Goal: Find specific page/section: Find specific page/section

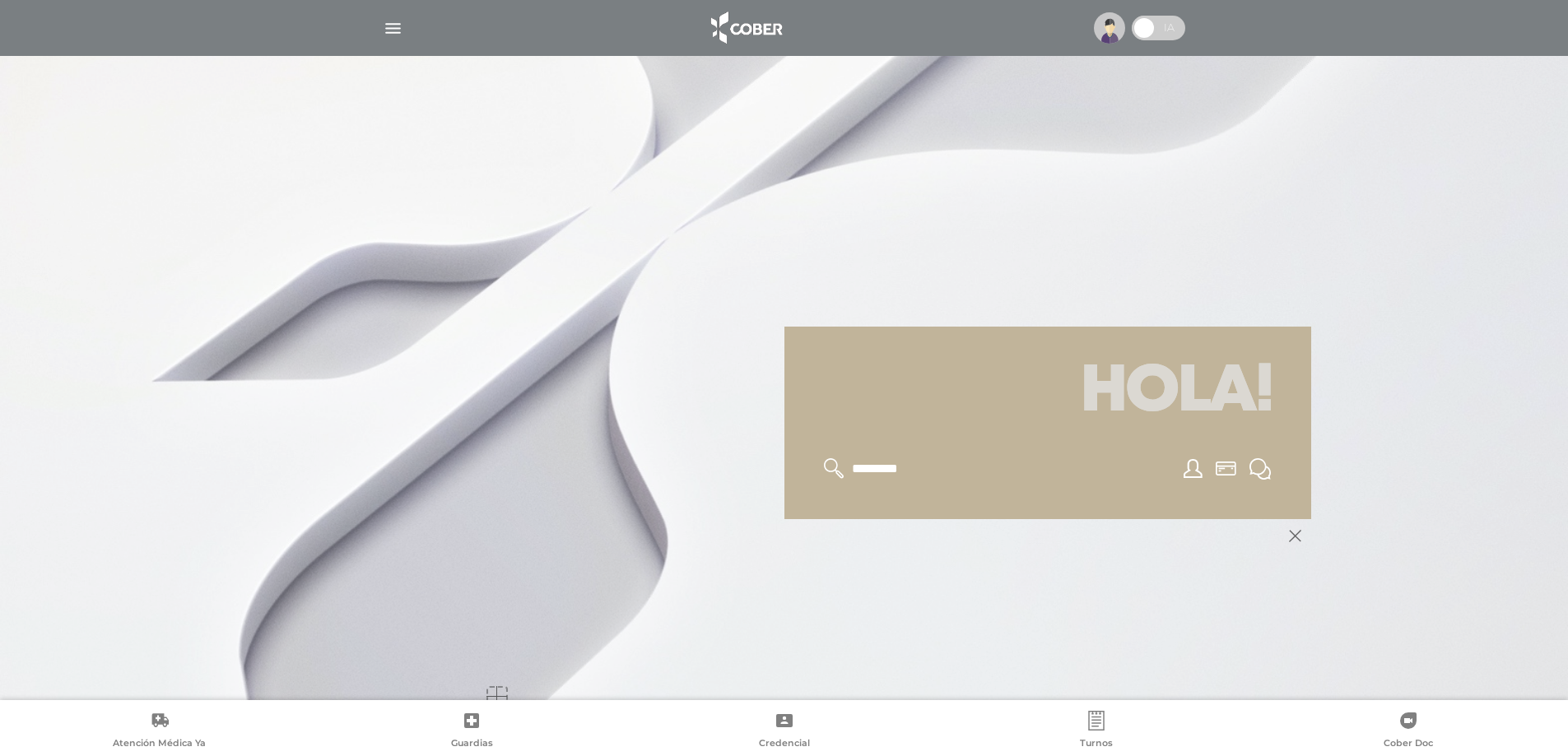
scroll to position [197, 0]
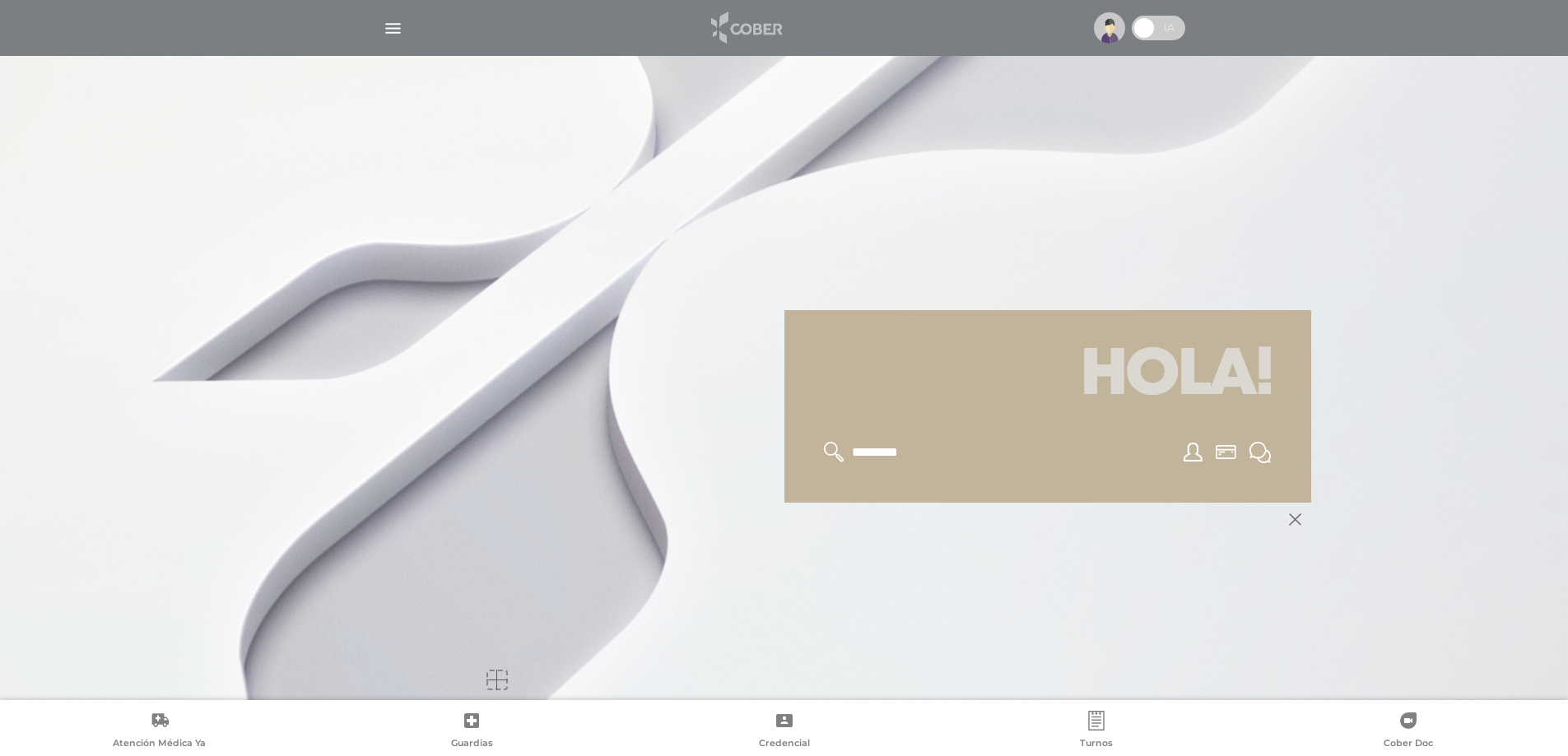
click at [743, 26] on img at bounding box center [744, 27] width 86 height 39
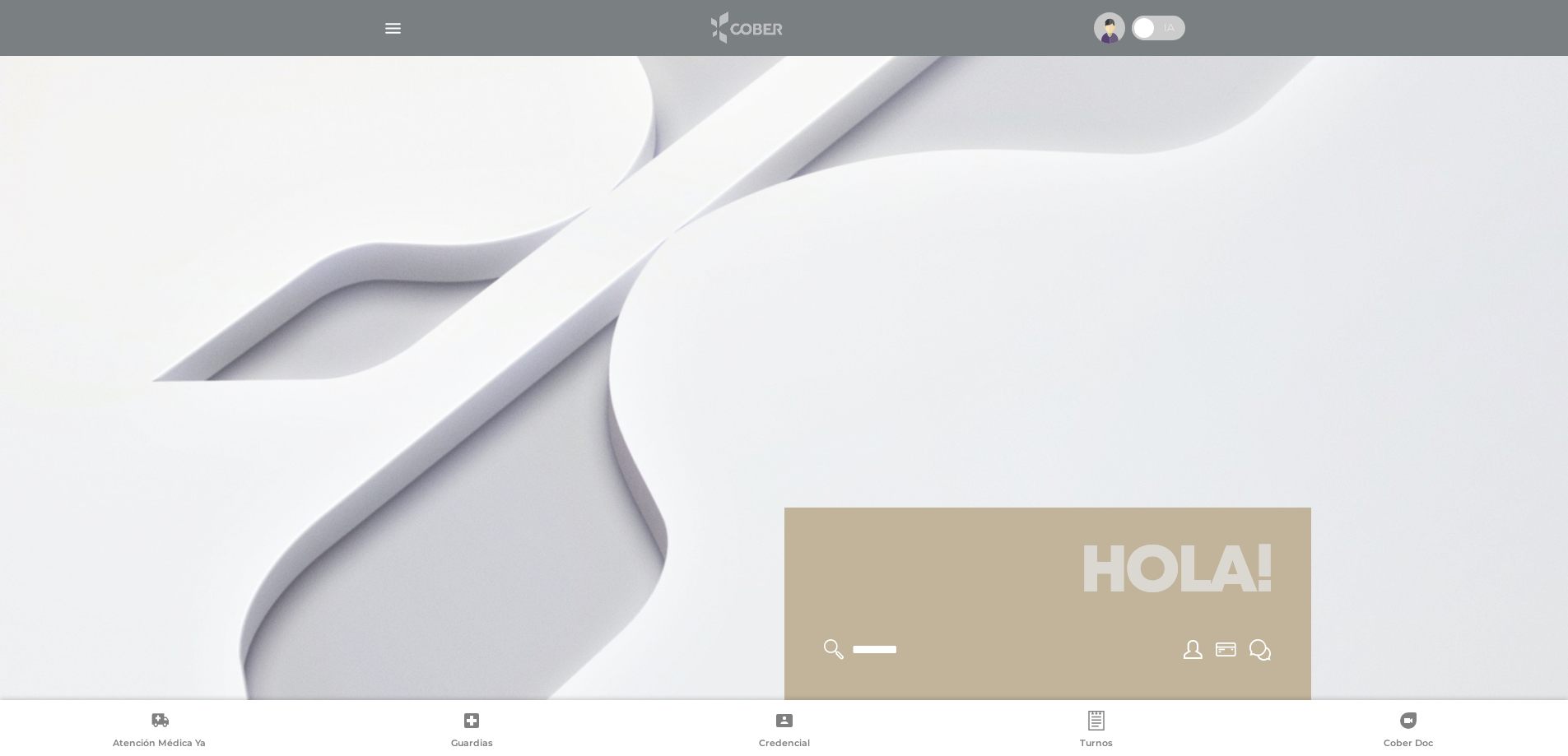
click at [743, 26] on img at bounding box center [744, 27] width 86 height 39
click at [1149, 27] on span at bounding box center [1144, 27] width 25 height 25
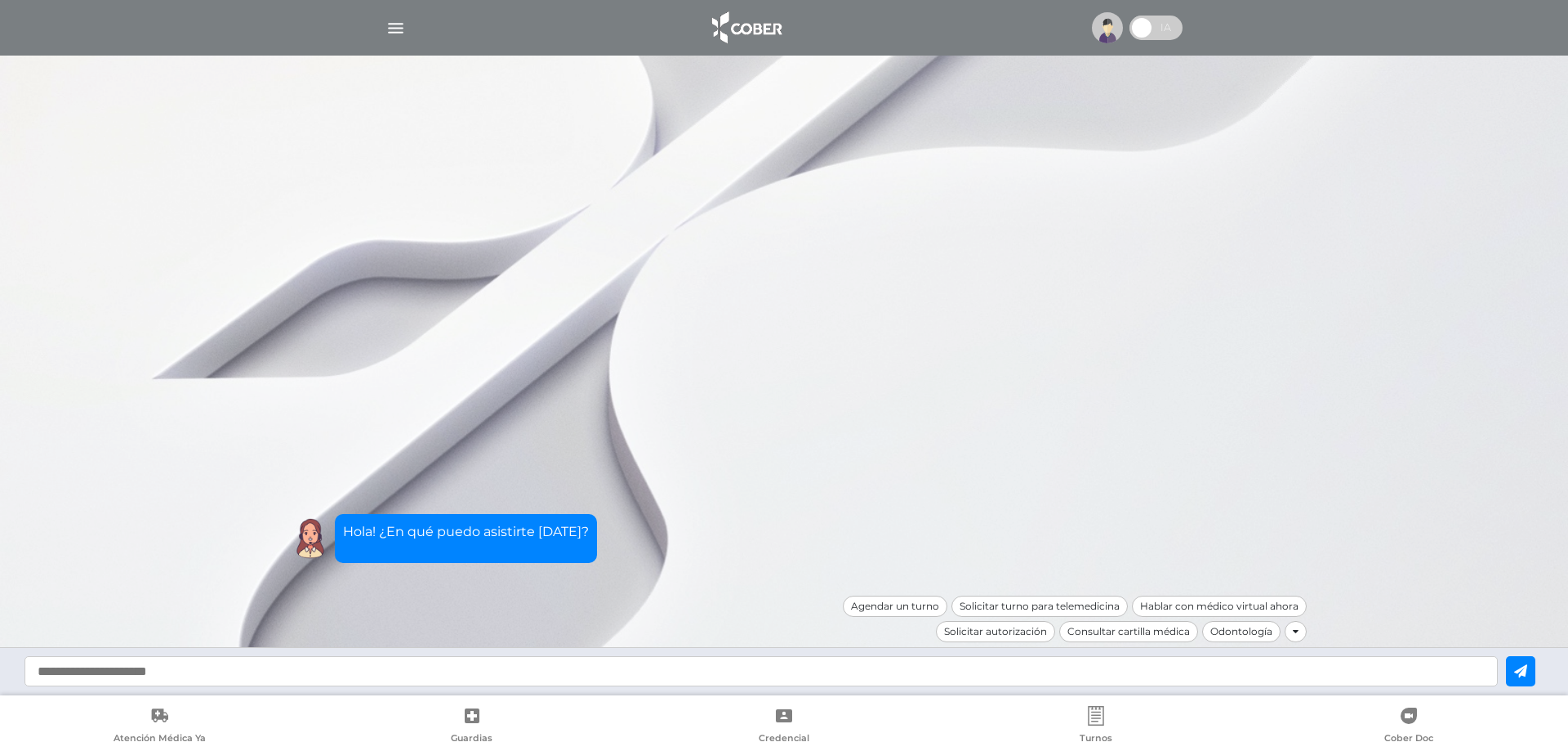
click at [989, 179] on div at bounding box center [784, 376] width 1568 height 751
click at [391, 25] on img "button" at bounding box center [395, 28] width 21 height 21
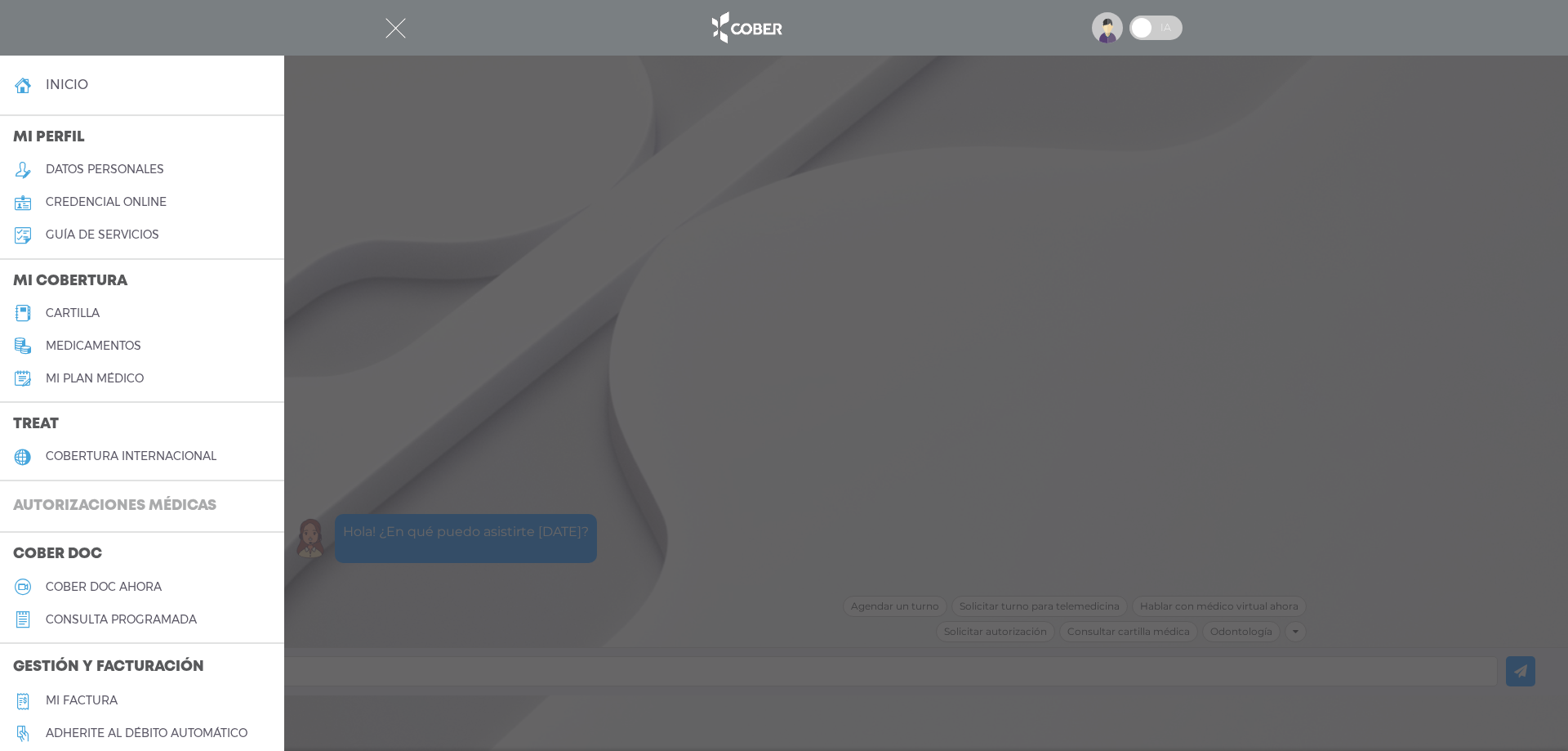
click at [69, 499] on h3 "Autorizaciones médicas" at bounding box center [115, 506] width 229 height 31
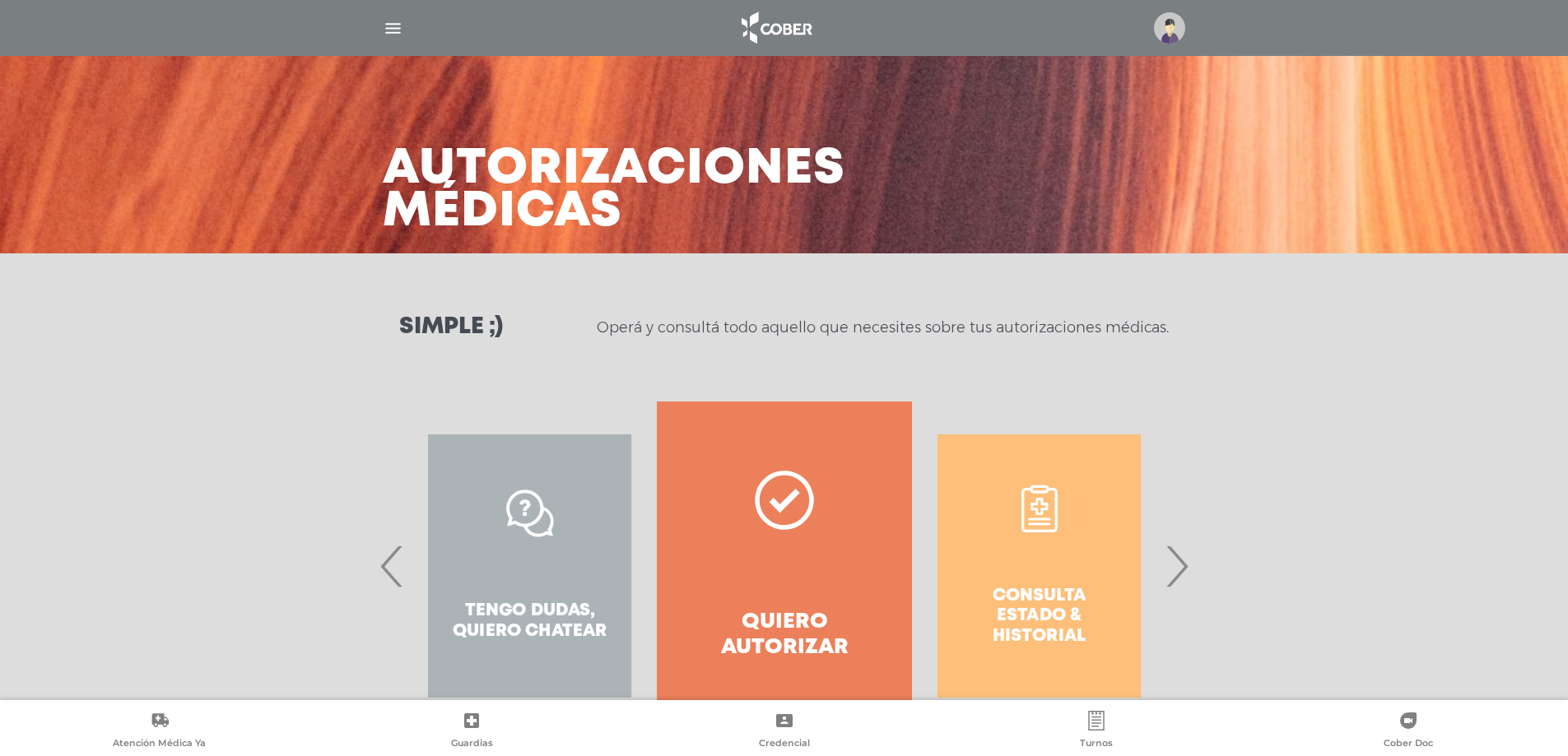
click at [1174, 567] on span "›" at bounding box center [1176, 566] width 32 height 89
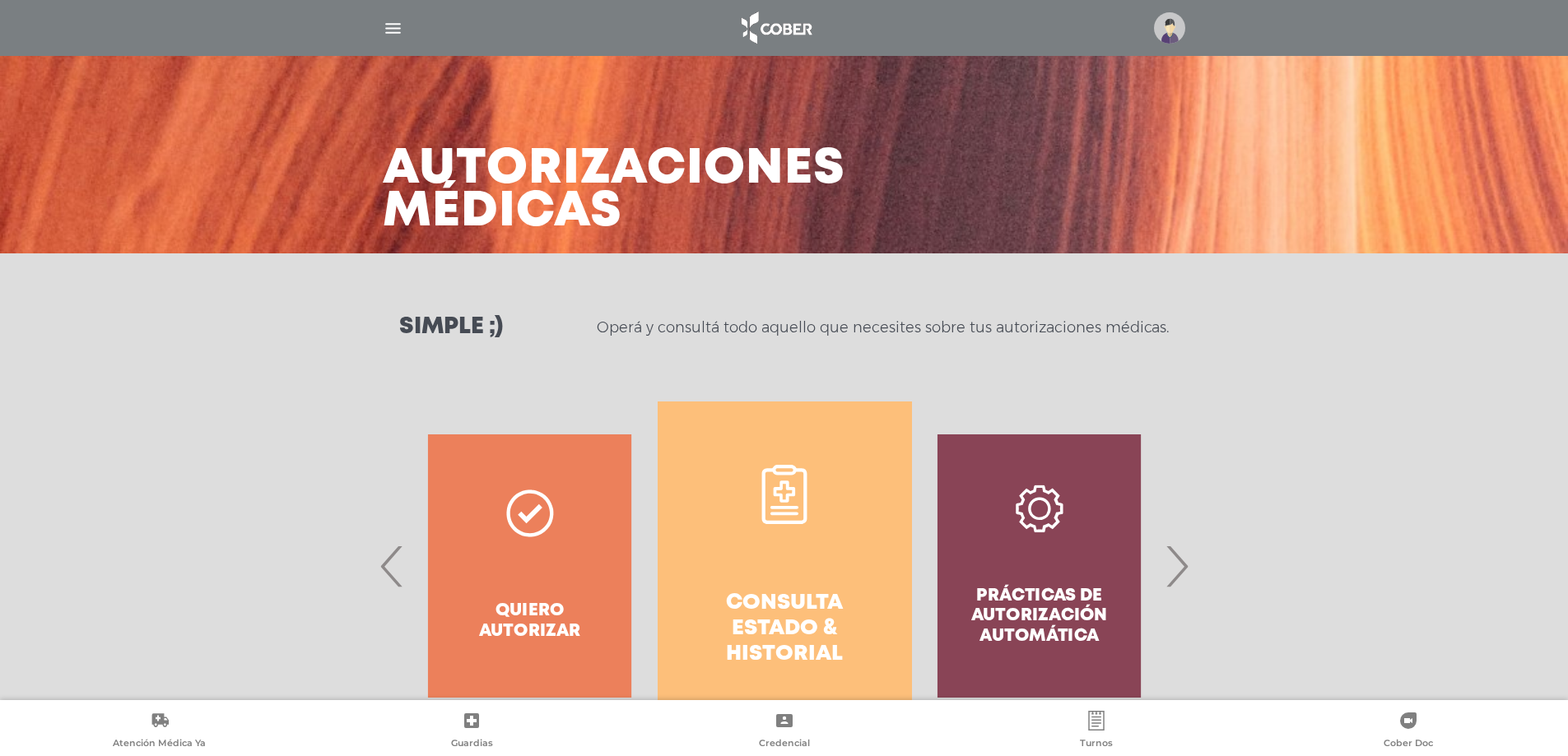
click at [813, 614] on h4 "Consulta estado & historial" at bounding box center [784, 629] width 195 height 77
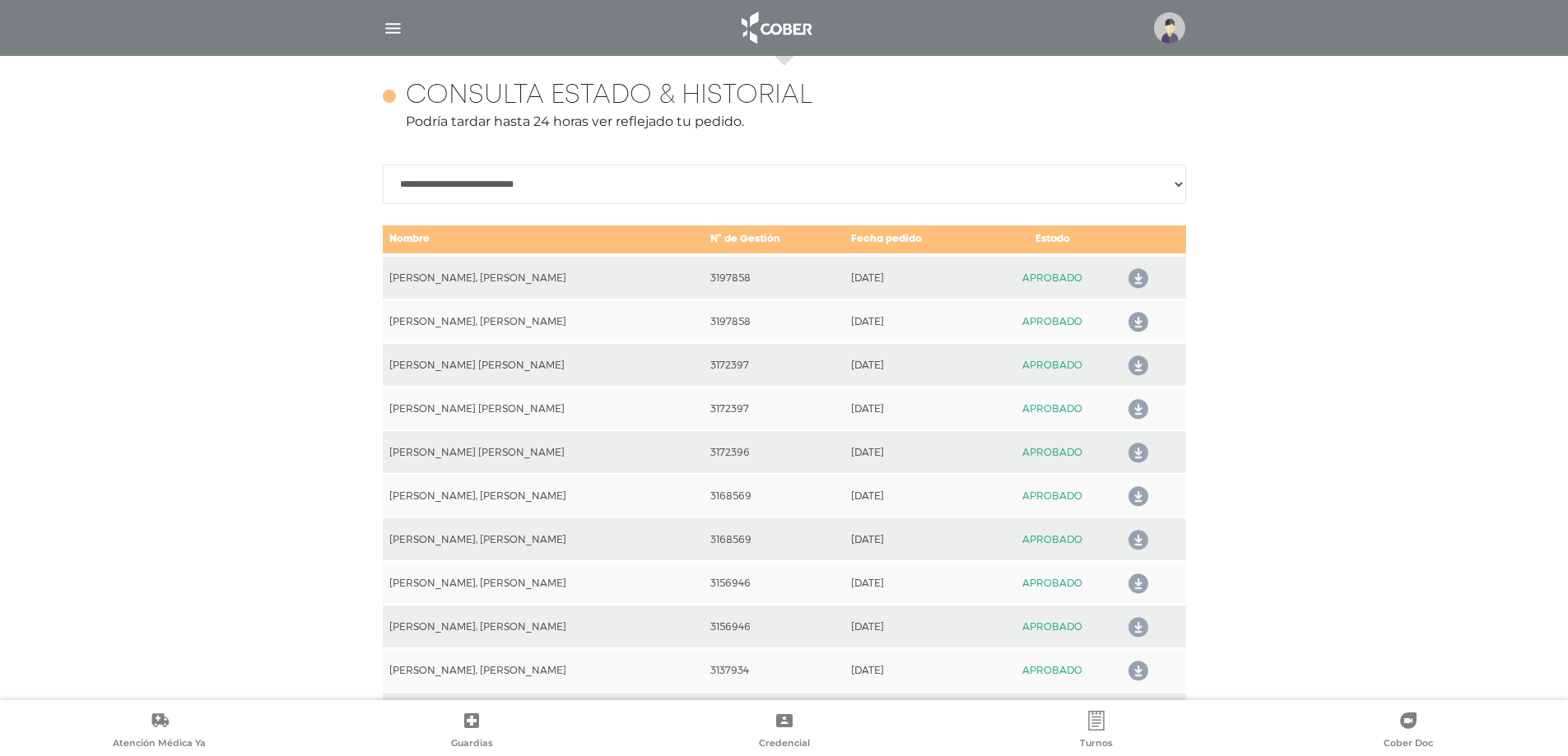
scroll to position [731, 0]
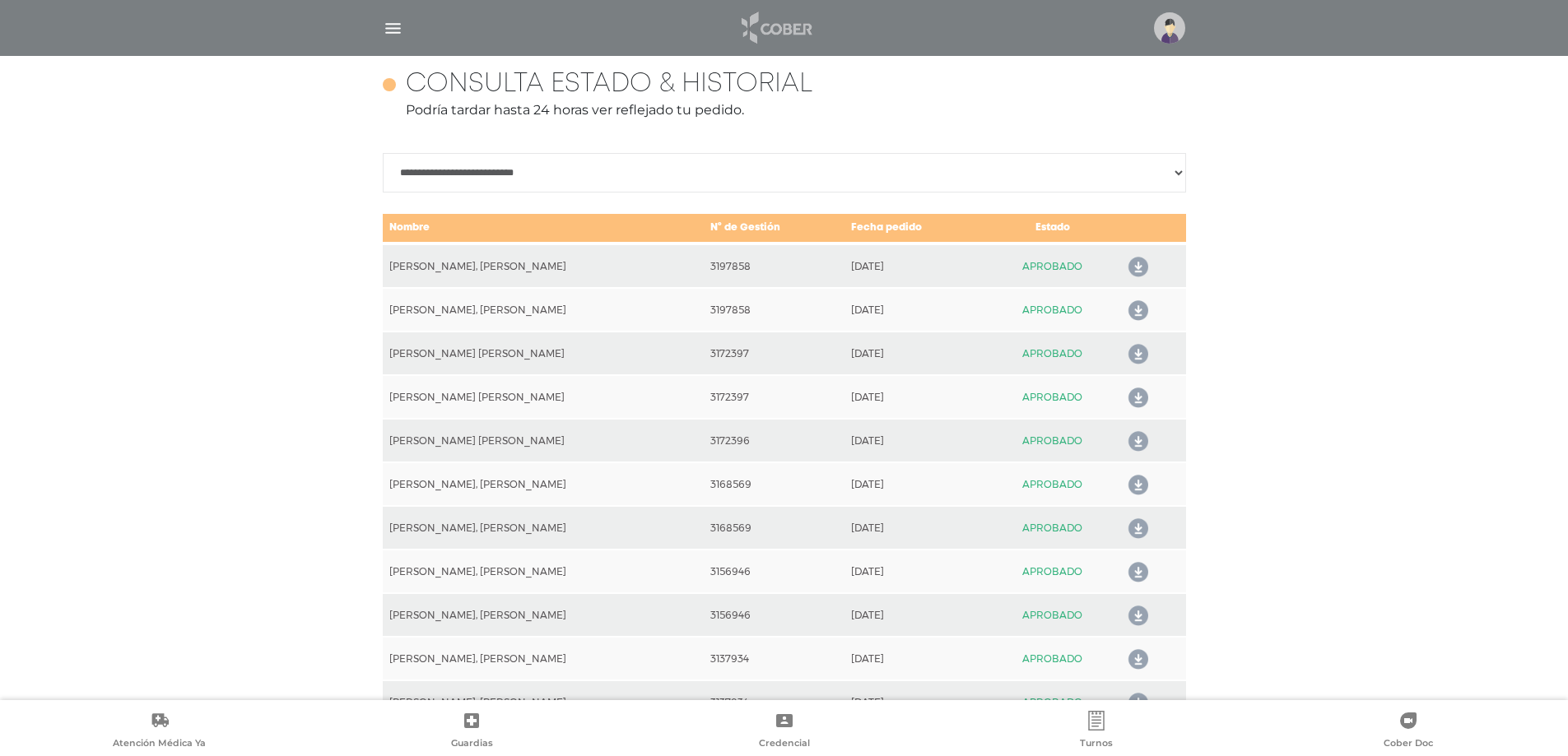
click at [786, 25] on img at bounding box center [775, 27] width 86 height 39
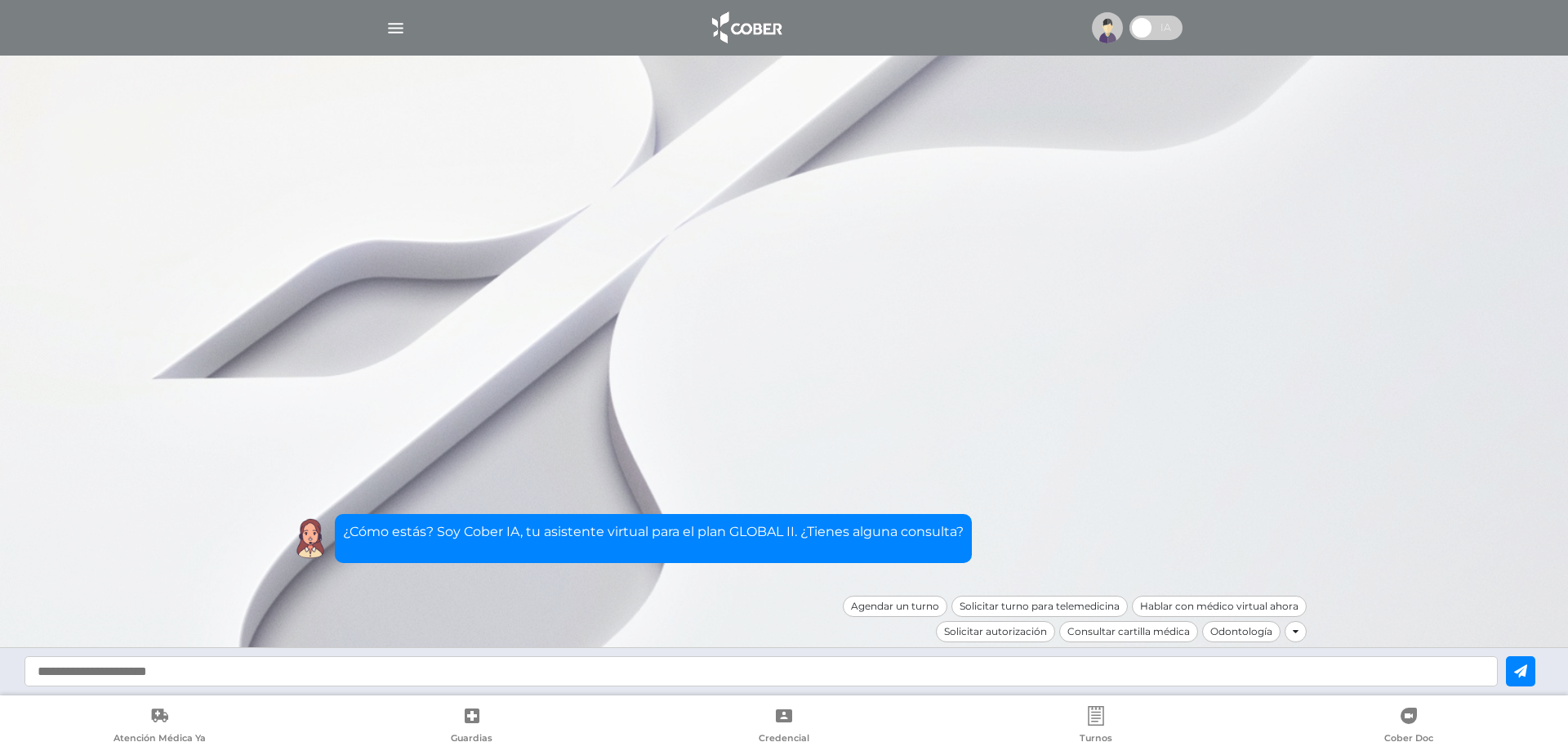
click at [1044, 541] on div "¿Cómo estás? Soy Cober IA, tu asistente virtual para el plan GLOBAL II. ¿Tienes…" at bounding box center [784, 538] width 997 height 49
click at [322, 549] on img at bounding box center [309, 538] width 41 height 41
click at [396, 30] on img "button" at bounding box center [395, 28] width 21 height 21
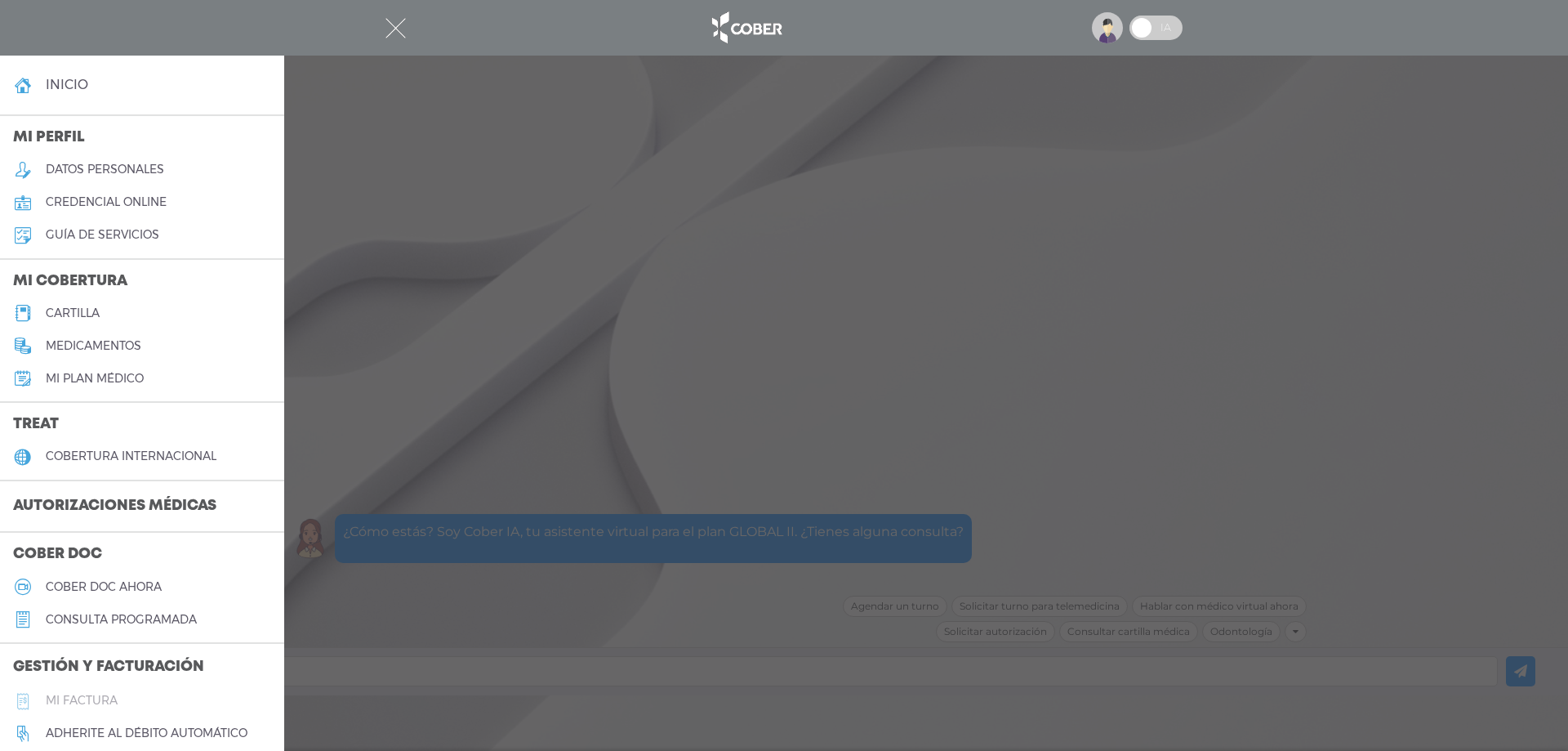
click at [84, 695] on h5 "Mi factura" at bounding box center [82, 700] width 72 height 14
